Goal: Information Seeking & Learning: Learn about a topic

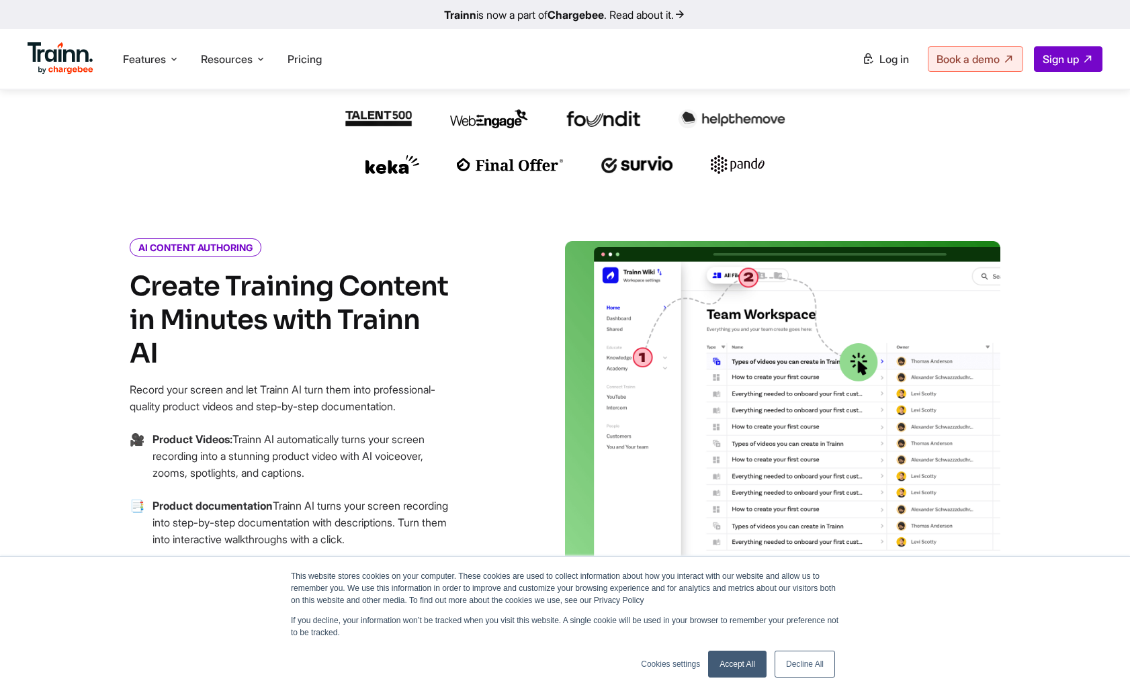
scroll to position [451, 0]
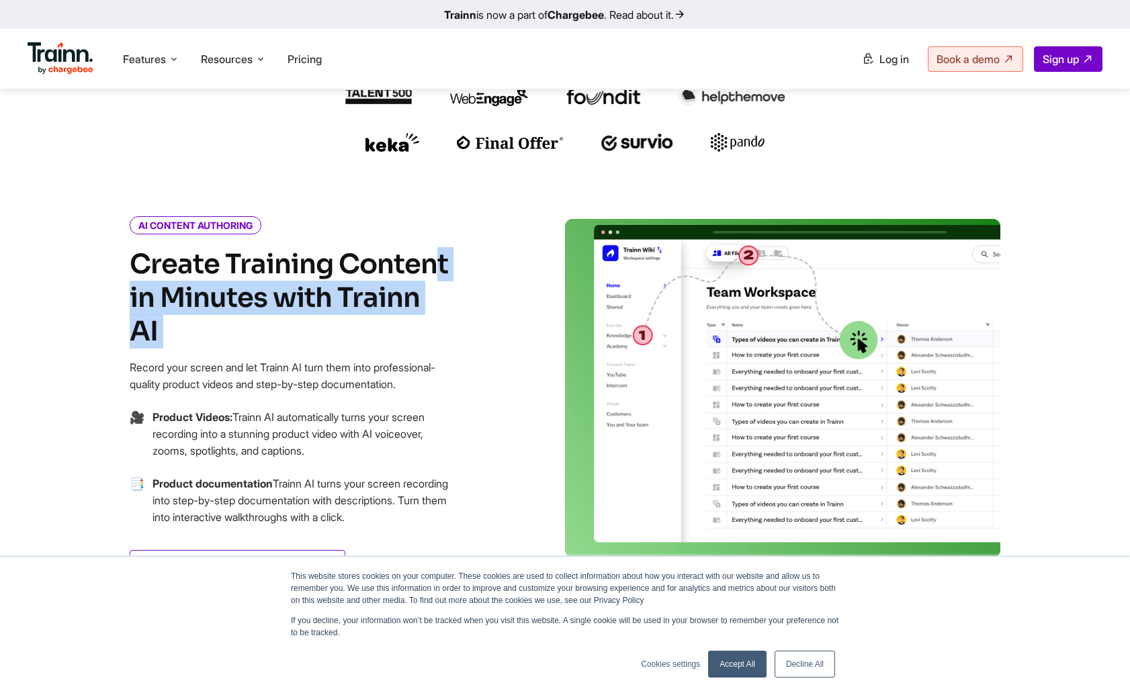
drag, startPoint x: 206, startPoint y: 261, endPoint x: 337, endPoint y: 314, distance: 142.0
click at [339, 314] on h4 "Create Training Content in Minutes with Trainn AI" at bounding box center [291, 298] width 323 height 101
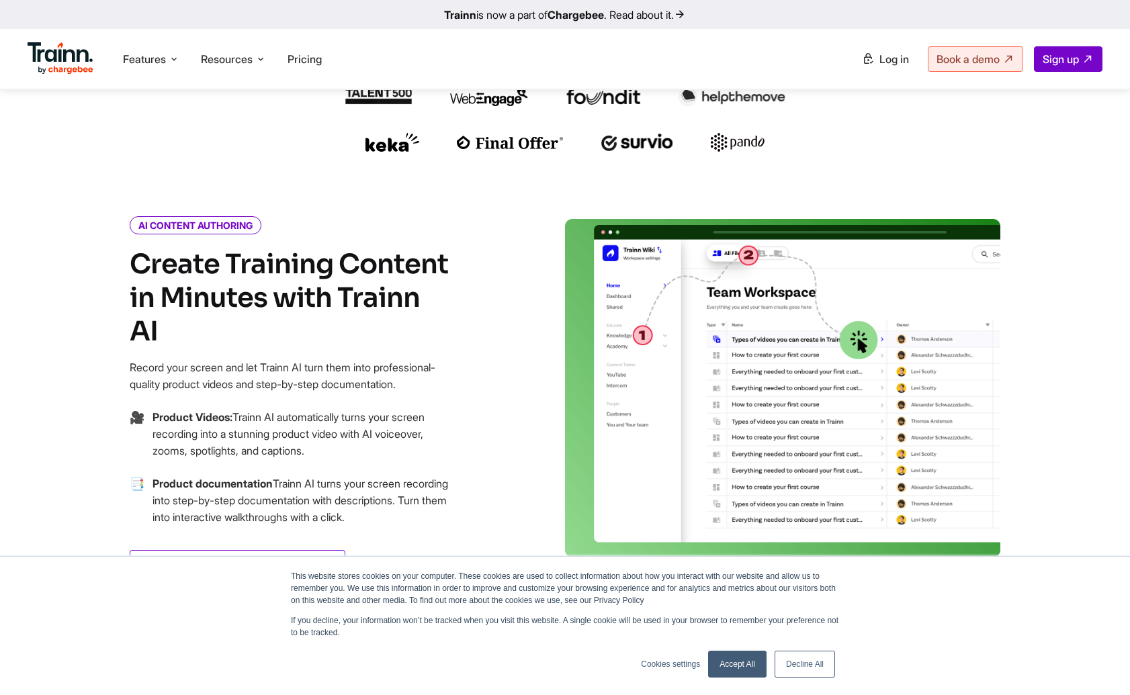
click at [311, 304] on h4 "Create Training Content in Minutes with Trainn AI" at bounding box center [291, 298] width 323 height 101
drag, startPoint x: 464, startPoint y: 310, endPoint x: 349, endPoint y: 301, distance: 114.6
click at [349, 301] on div "AI CONTENT AUTHORING Create Training Content in Minutes with Trainn AI Record y…" at bounding box center [323, 417] width 484 height 396
click at [813, 664] on link "Decline All" at bounding box center [805, 664] width 60 height 27
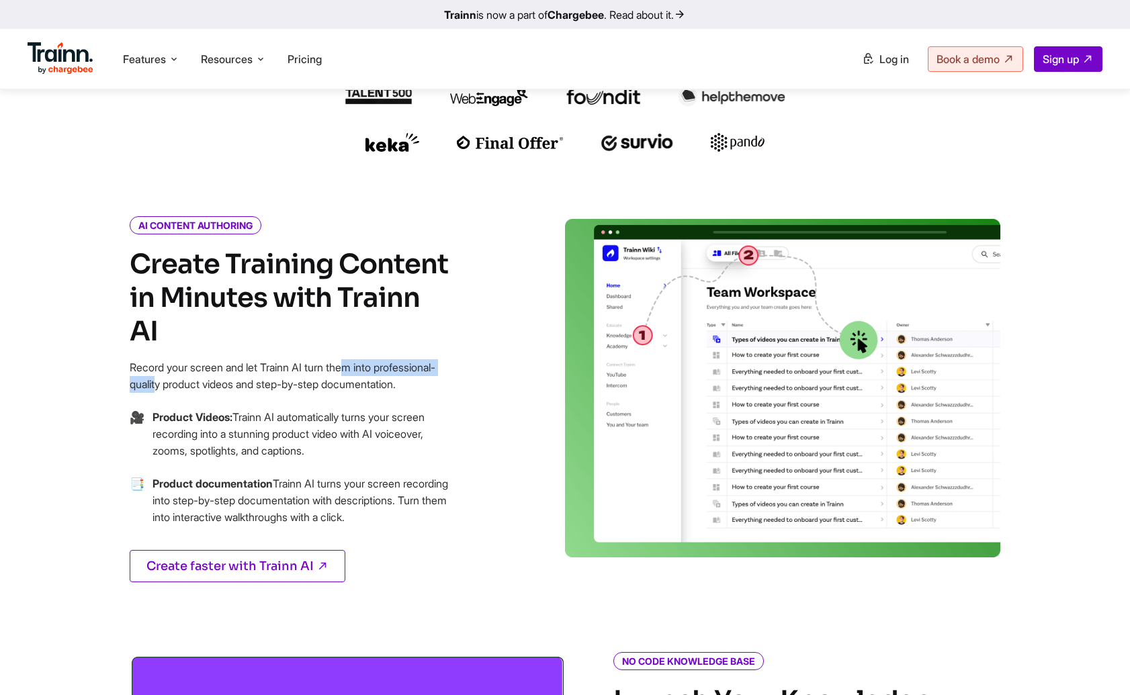
drag, startPoint x: 142, startPoint y: 342, endPoint x: 273, endPoint y: 337, distance: 130.4
click at [273, 359] on p "Record your screen and let Trainn AI turn them into professional-quality produc…" at bounding box center [291, 376] width 323 height 34
click at [274, 359] on p "Record your screen and let Trainn AI turn them into professional-quality produc…" at bounding box center [291, 376] width 323 height 34
drag, startPoint x: 138, startPoint y: 331, endPoint x: 239, endPoint y: 369, distance: 108.2
click at [239, 369] on p "Record your screen and let Trainn AI turn them into professional-quality produc…" at bounding box center [291, 376] width 323 height 34
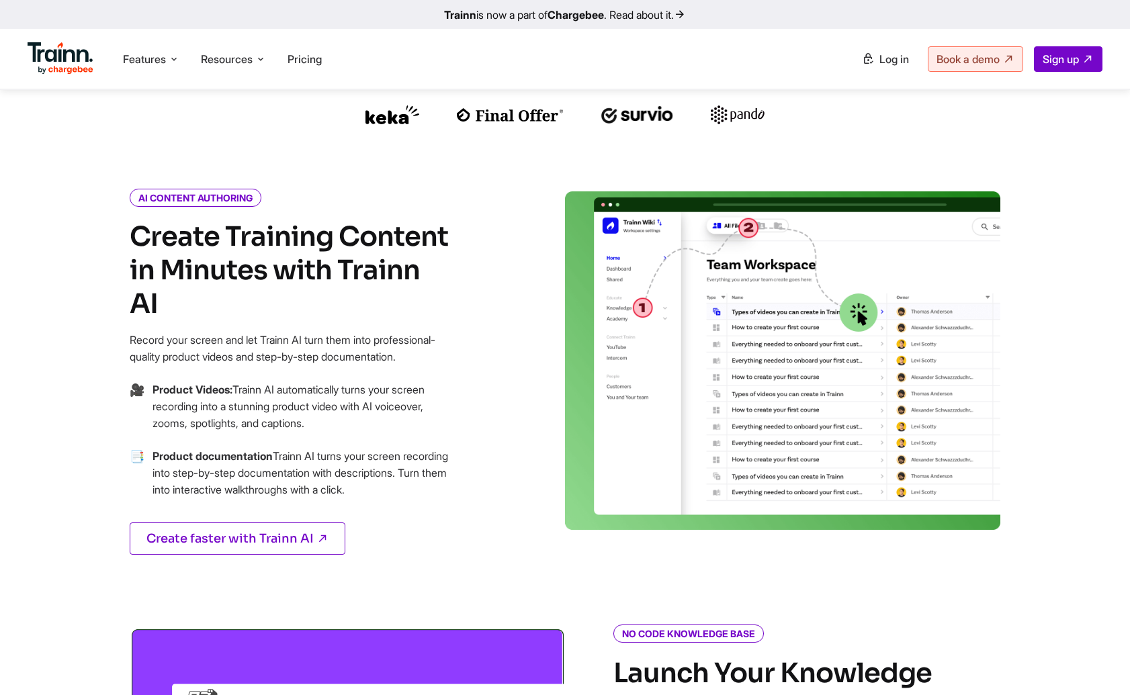
scroll to position [480, 0]
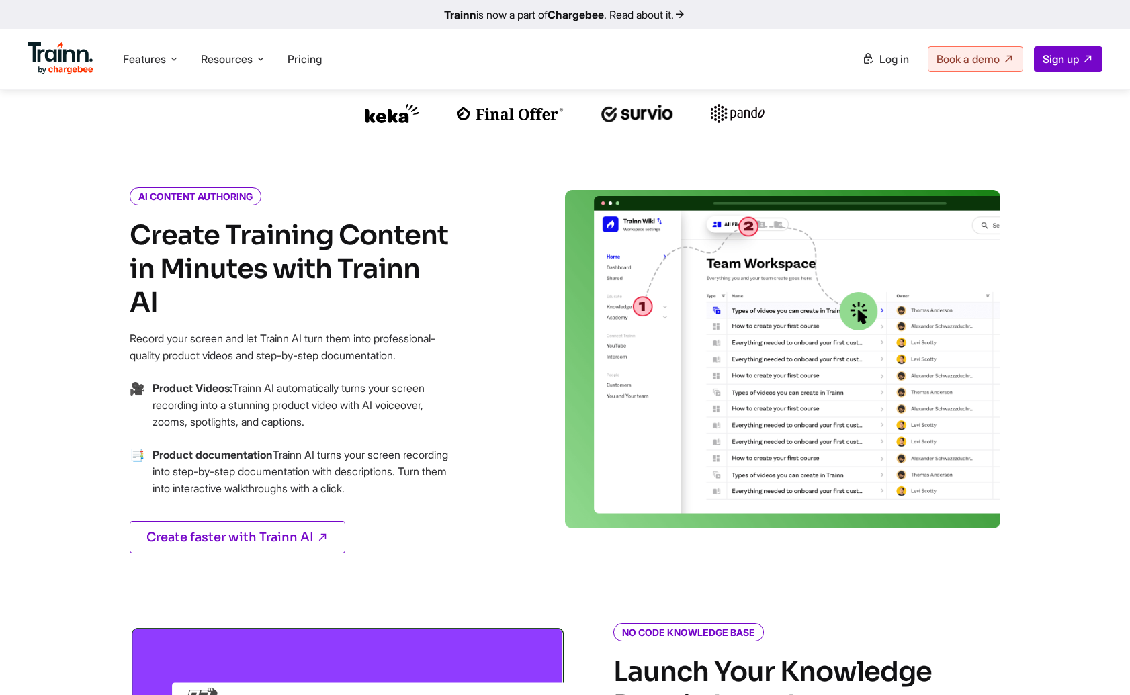
click at [437, 331] on p "Record your screen and let Trainn AI turn them into professional-quality produc…" at bounding box center [291, 348] width 323 height 34
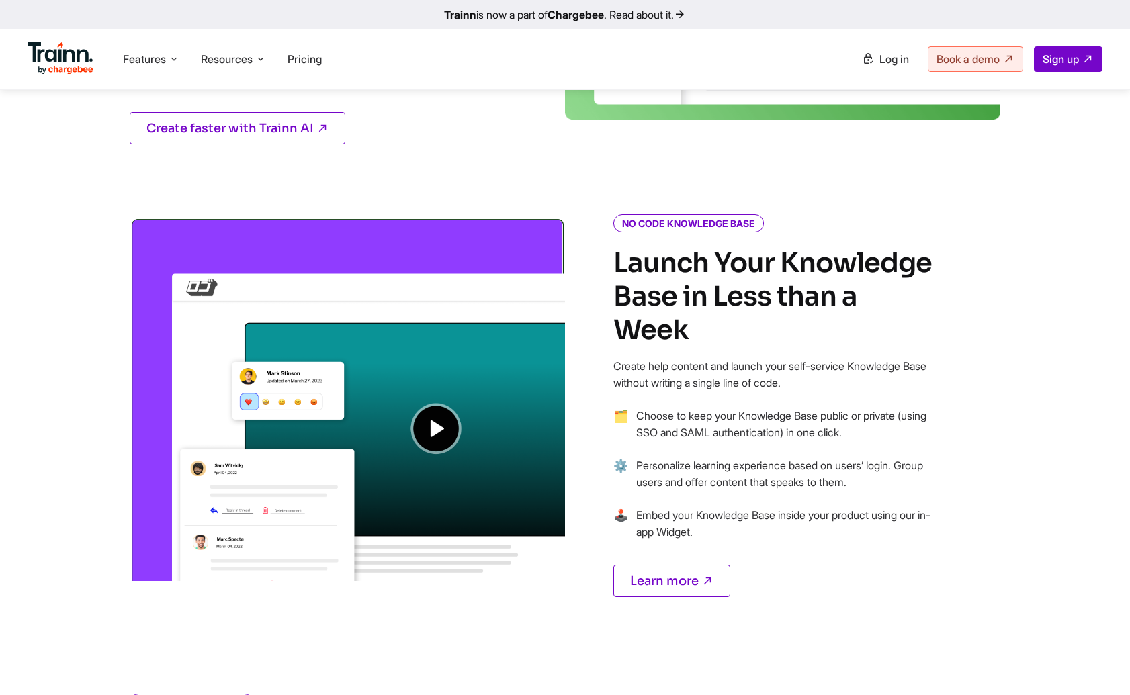
scroll to position [894, 0]
